Goal: Information Seeking & Learning: Learn about a topic

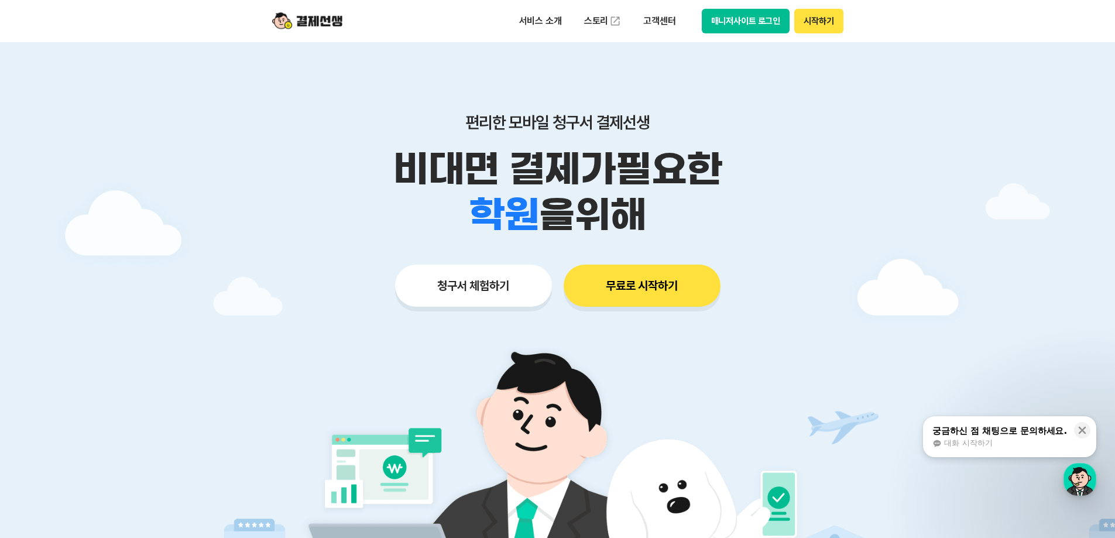
click at [817, 23] on button "시작하기" at bounding box center [818, 21] width 49 height 25
click at [660, 19] on p "고객센터" at bounding box center [659, 21] width 49 height 21
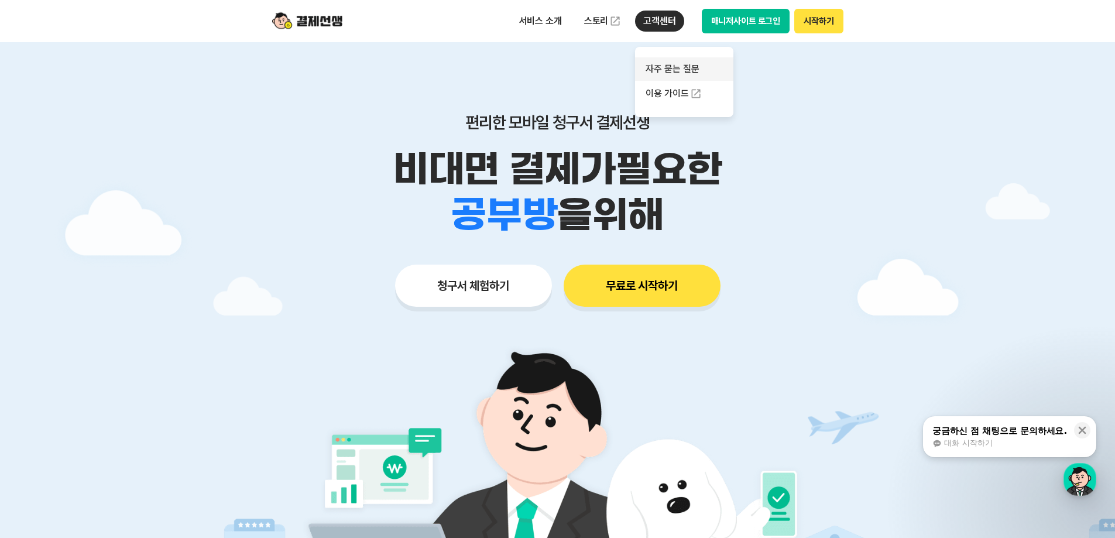
click at [683, 69] on link "자주 묻는 질문" at bounding box center [684, 68] width 98 height 23
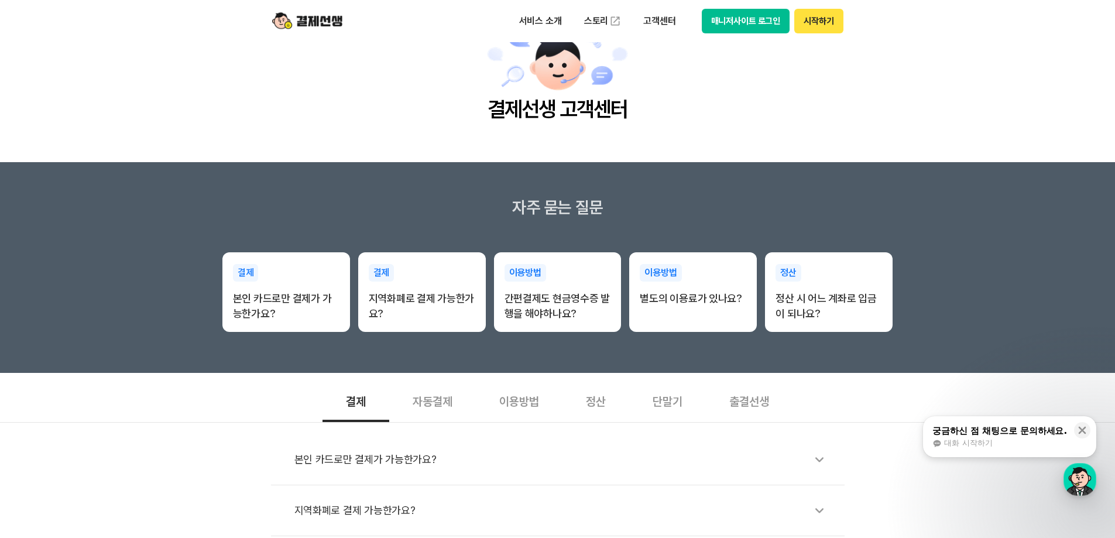
scroll to position [234, 0]
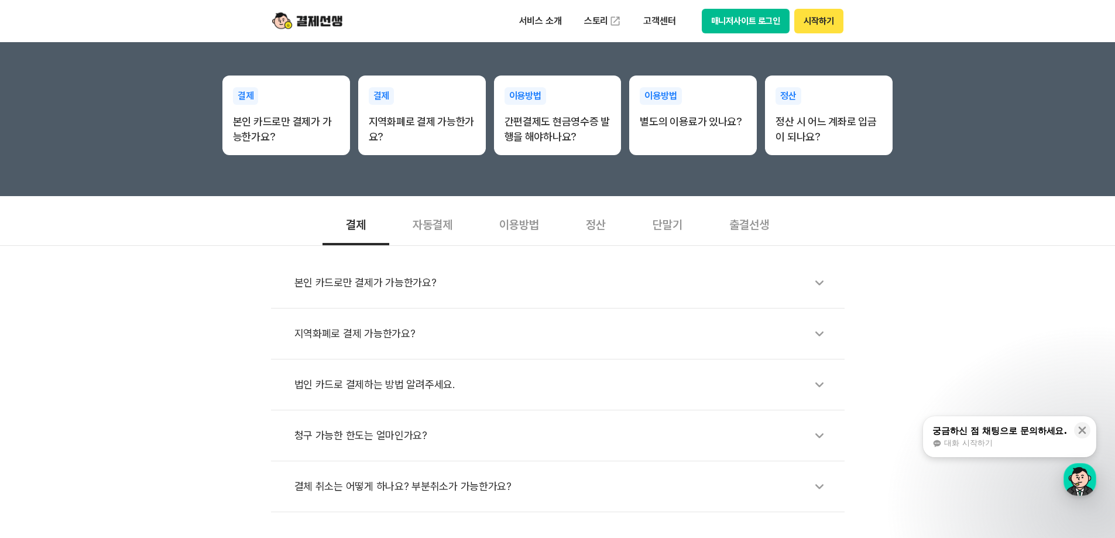
click at [663, 221] on div "단말기" at bounding box center [667, 223] width 77 height 43
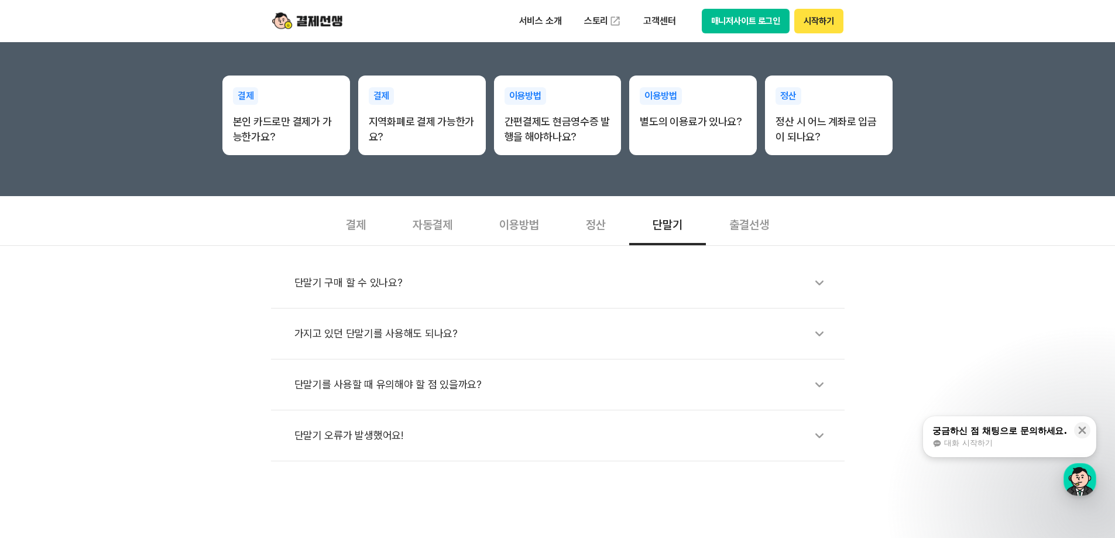
click at [424, 338] on div "가지고 있던 단말기를 사용해도 되나요?" at bounding box center [563, 333] width 538 height 27
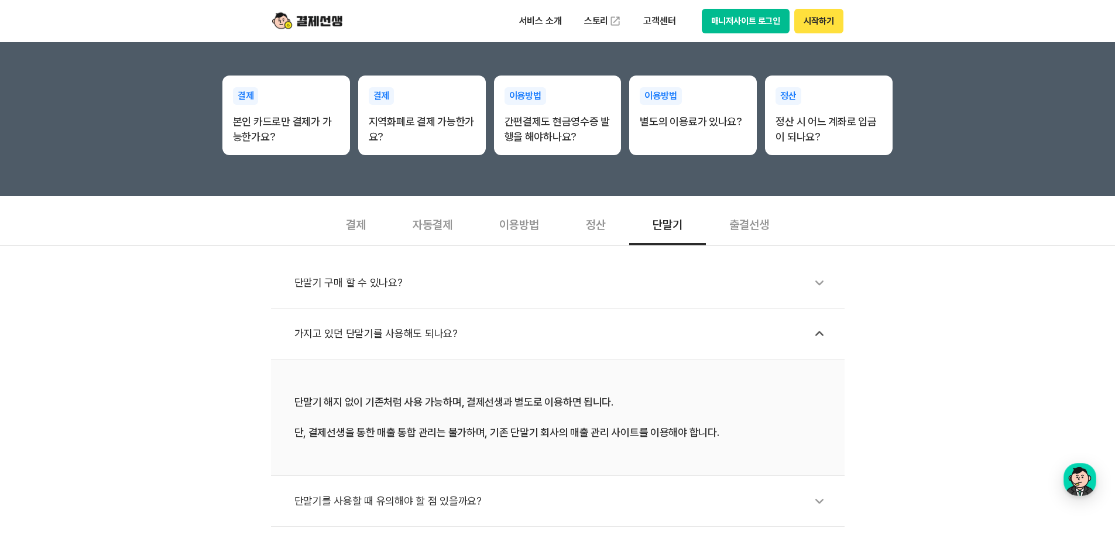
click at [526, 229] on div "이용방법" at bounding box center [519, 223] width 87 height 43
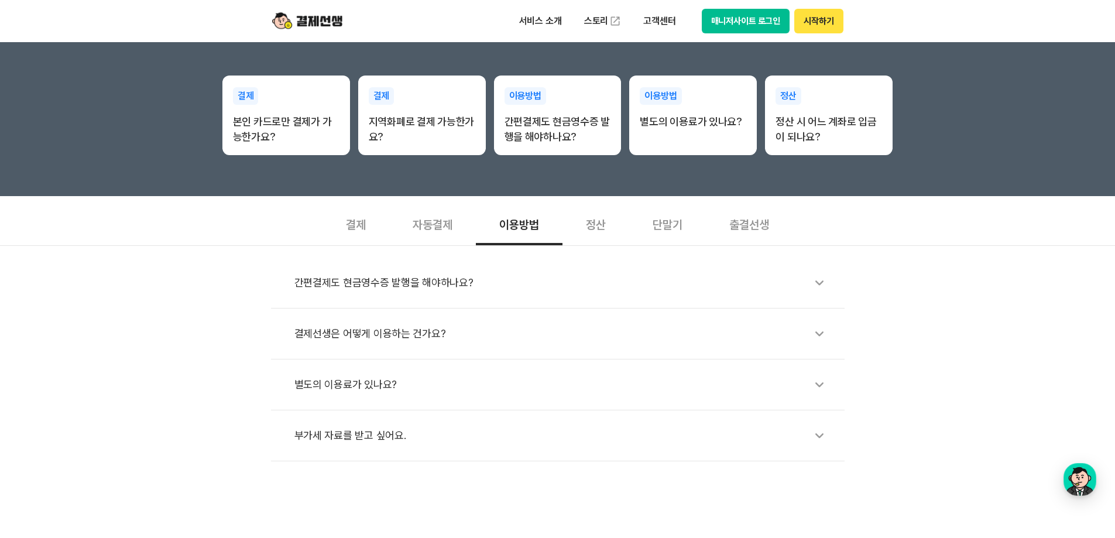
click at [650, 225] on div "단말기" at bounding box center [667, 223] width 77 height 43
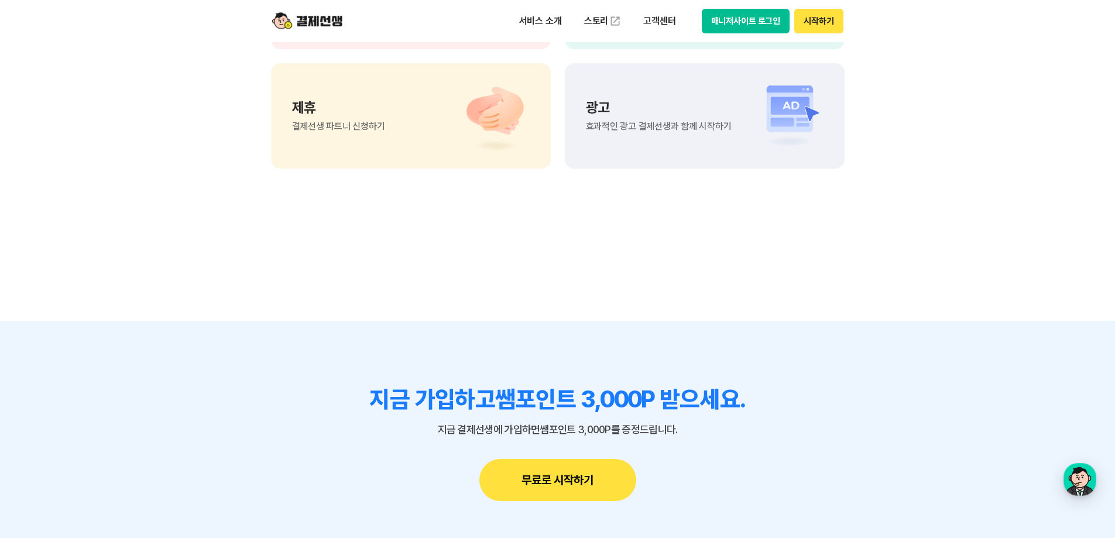
scroll to position [819, 0]
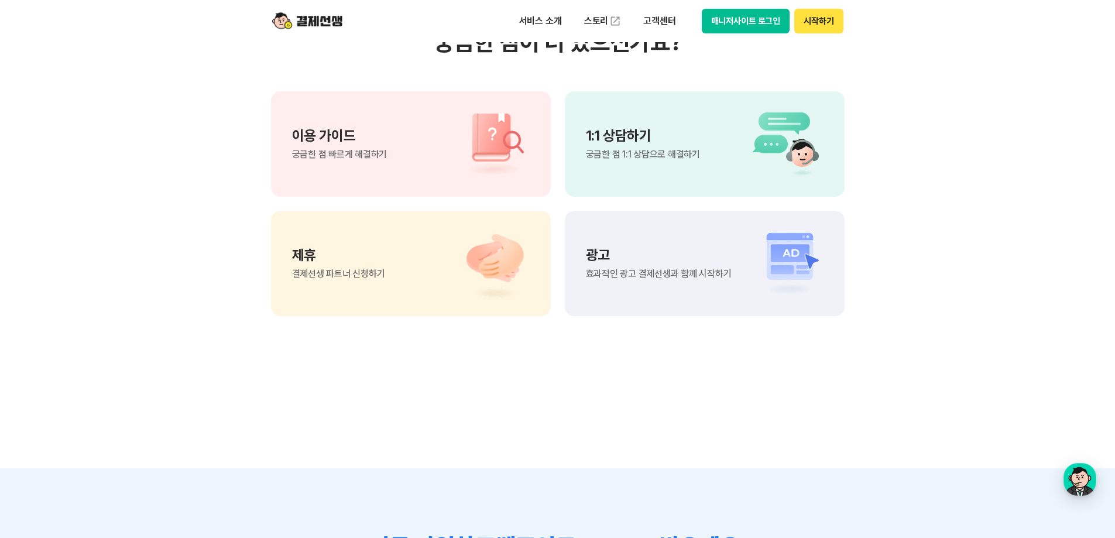
click at [405, 143] on div "이용 가이드 궁금한 점 빠르게 해결하기" at bounding box center [411, 143] width 280 height 105
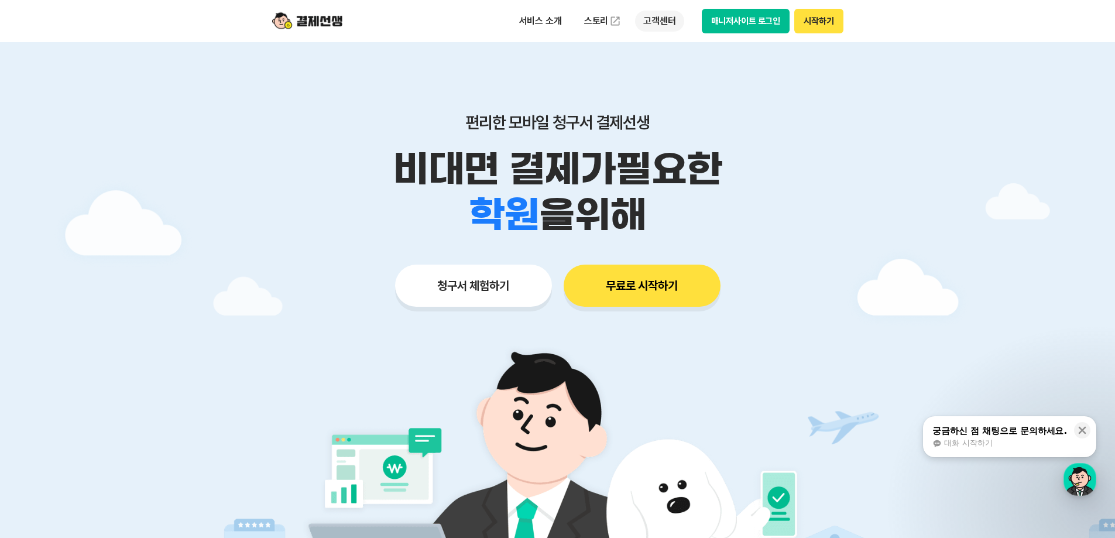
click at [656, 19] on p "고객센터" at bounding box center [659, 21] width 49 height 21
click at [702, 67] on link "자주 묻는 질문" at bounding box center [684, 68] width 98 height 23
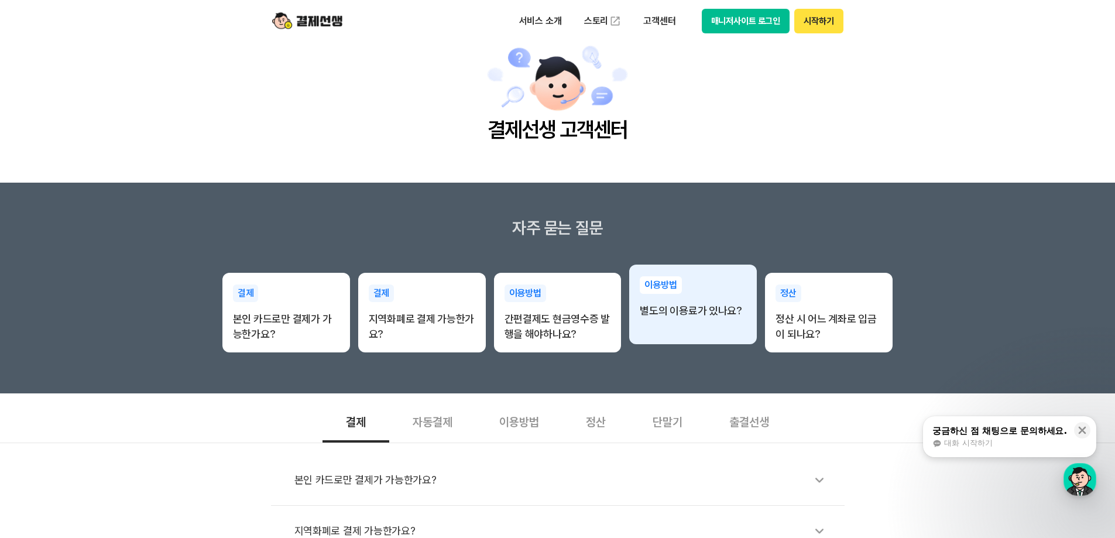
scroll to position [176, 0]
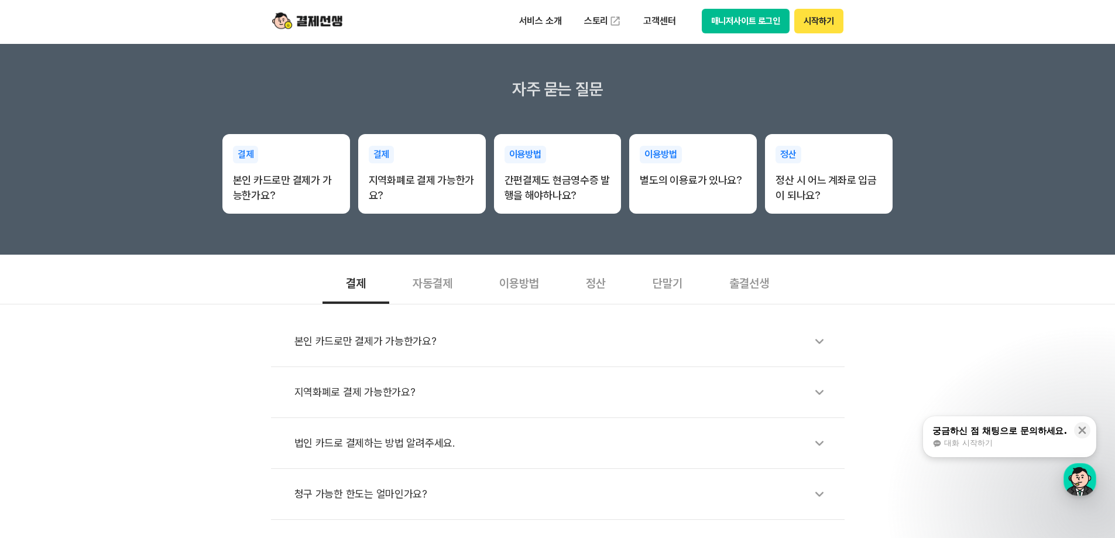
click at [669, 290] on div "단말기" at bounding box center [667, 281] width 77 height 43
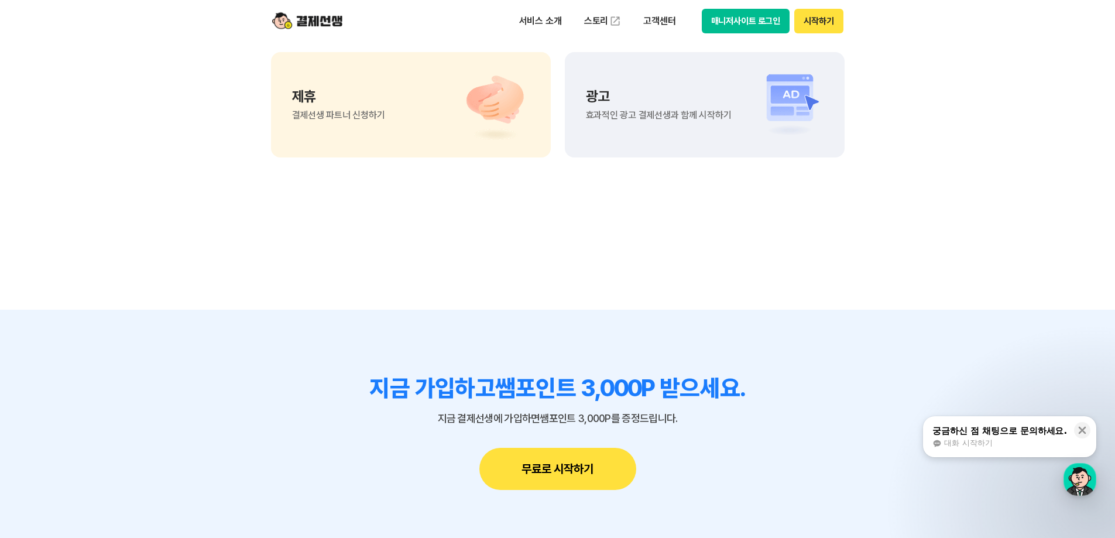
scroll to position [819, 0]
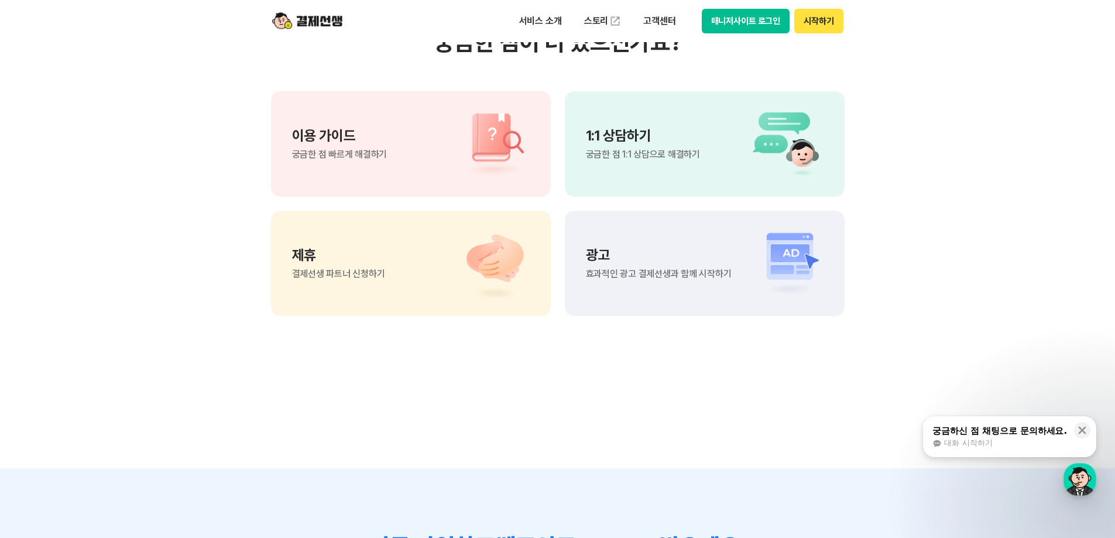
click at [432, 174] on div "이용 가이드 궁금한 점 빠르게 해결하기" at bounding box center [411, 143] width 280 height 105
